Goal: Task Accomplishment & Management: Manage account settings

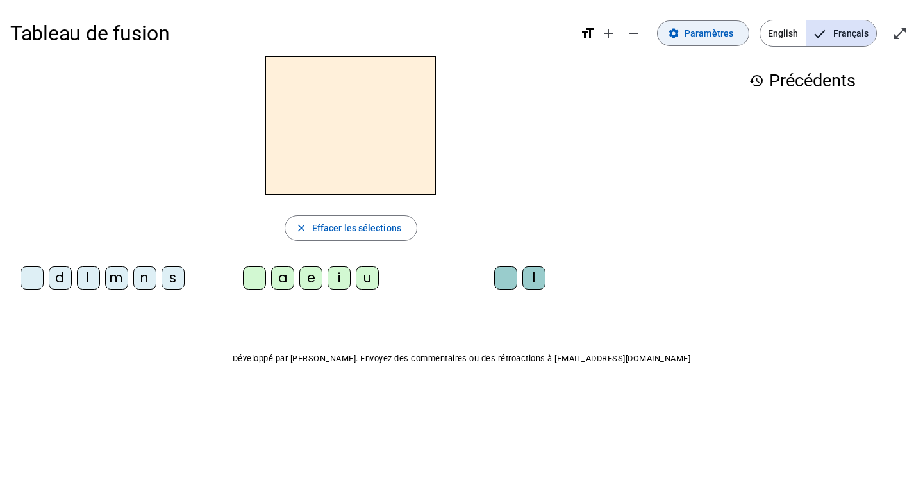
click at [703, 38] on span "Paramètres" at bounding box center [709, 33] width 49 height 15
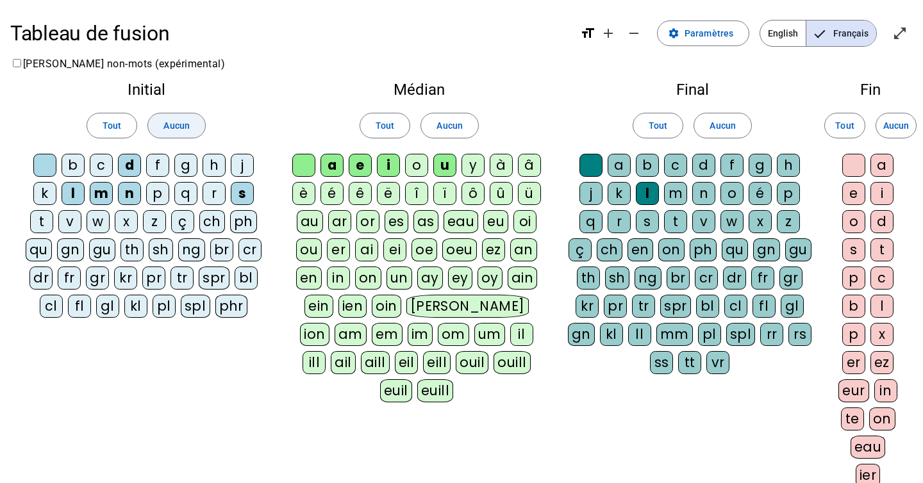
click at [171, 121] on span "Aucun" at bounding box center [176, 125] width 26 height 15
click at [435, 124] on span at bounding box center [449, 125] width 56 height 31
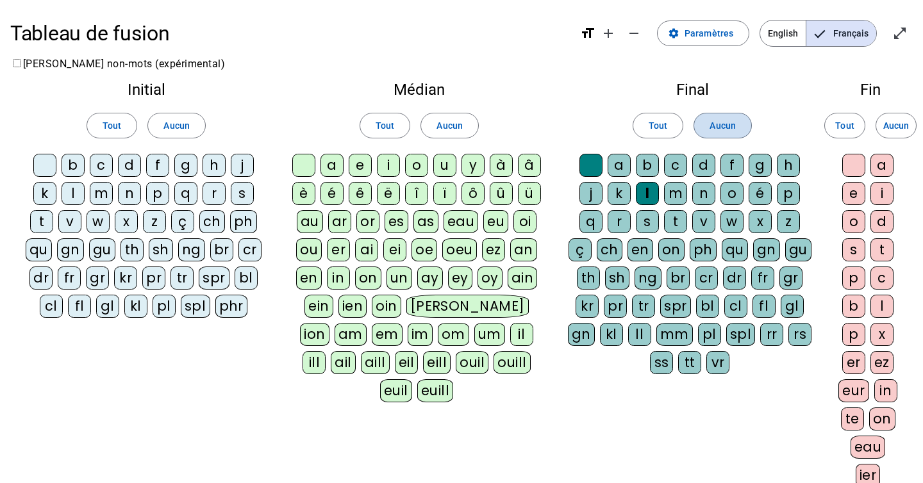
click at [710, 123] on span "Aucun" at bounding box center [723, 125] width 26 height 15
click at [50, 165] on div at bounding box center [44, 165] width 23 height 23
click at [305, 165] on div at bounding box center [303, 165] width 23 height 23
click at [591, 167] on div at bounding box center [591, 165] width 23 height 23
click at [77, 166] on div "b" at bounding box center [73, 165] width 23 height 23
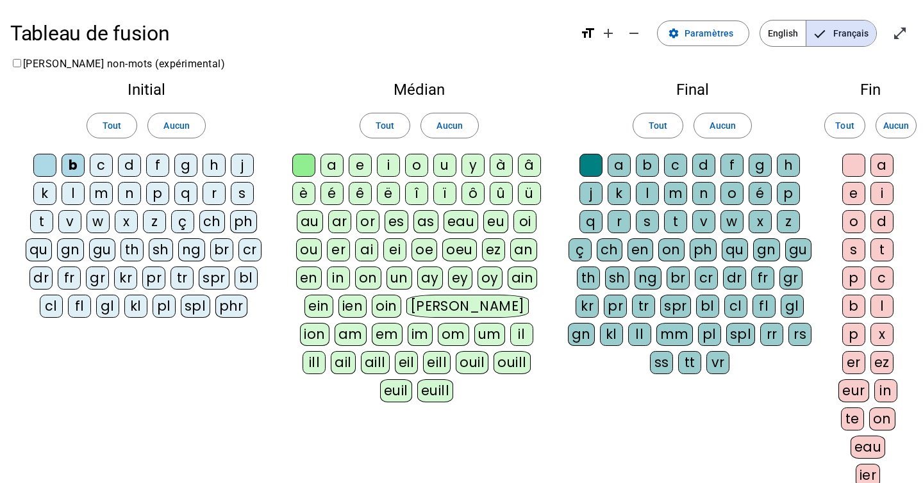
click at [76, 186] on div "l" at bounding box center [73, 193] width 23 height 23
click at [335, 167] on div "a" at bounding box center [332, 165] width 23 height 23
click at [362, 159] on div "e" at bounding box center [360, 165] width 23 height 23
